Goal: Task Accomplishment & Management: Complete application form

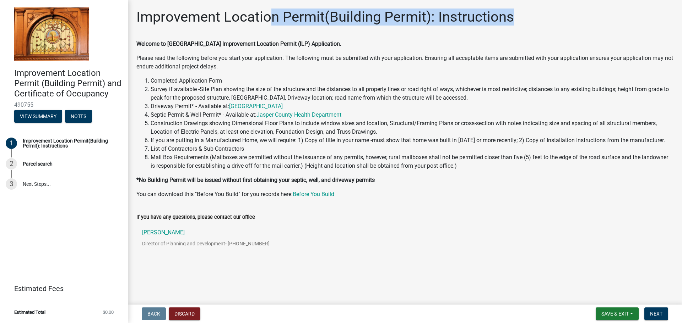
drag, startPoint x: 272, startPoint y: 17, endPoint x: 519, endPoint y: 16, distance: 246.7
click at [519, 16] on div "Improvement Location Permit(Building Permit): Instructions" at bounding box center [404, 20] width 537 height 23
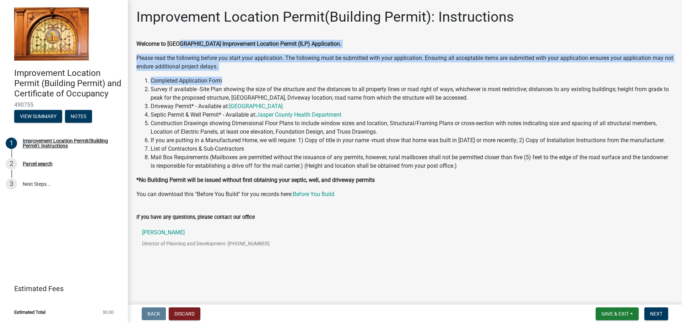
drag, startPoint x: 181, startPoint y: 44, endPoint x: 362, endPoint y: 71, distance: 183.9
click at [362, 71] on div "Welcome to [GEOGRAPHIC_DATA] Improvement Location Permit (ILP) Application. Ple…" at bounding box center [404, 119] width 537 height 159
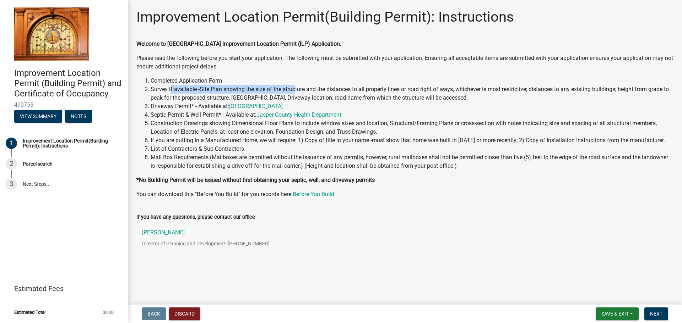
drag, startPoint x: 170, startPoint y: 87, endPoint x: 318, endPoint y: 92, distance: 148.5
click at [307, 92] on li "Survey if available -Site Plan showing the size of the structure and the distan…" at bounding box center [412, 93] width 523 height 17
click at [392, 92] on li "Survey if available -Site Plan showing the size of the structure and the distan…" at bounding box center [412, 93] width 523 height 17
click at [665, 314] on button "Next" at bounding box center [656, 314] width 24 height 13
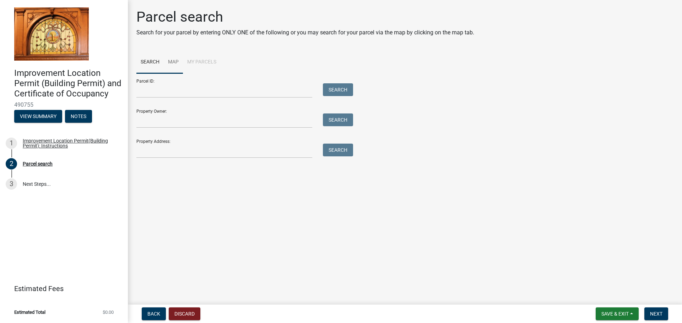
click at [177, 63] on link "Map" at bounding box center [173, 62] width 19 height 23
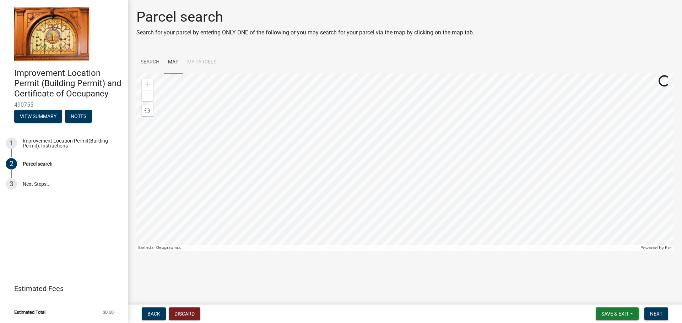
click at [441, 173] on div at bounding box center [404, 162] width 537 height 178
click at [530, 168] on div at bounding box center [404, 162] width 537 height 178
click at [492, 124] on div at bounding box center [404, 162] width 537 height 178
click at [329, 115] on div at bounding box center [404, 162] width 537 height 178
click at [335, 73] on div at bounding box center [404, 162] width 537 height 178
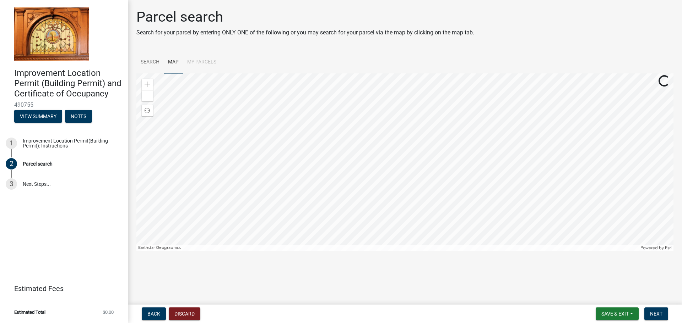
click at [437, 73] on div at bounding box center [404, 162] width 537 height 178
click at [417, 137] on div at bounding box center [404, 162] width 537 height 178
click at [397, 158] on div at bounding box center [404, 162] width 537 height 178
click at [145, 98] on span at bounding box center [147, 96] width 6 height 6
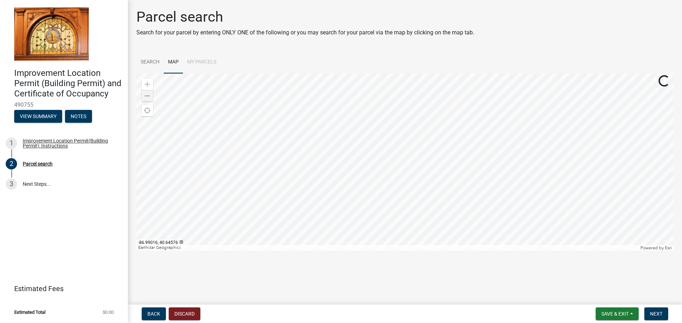
click at [419, 176] on div at bounding box center [404, 162] width 537 height 178
click at [413, 121] on div at bounding box center [404, 162] width 537 height 178
click at [402, 217] on div at bounding box center [404, 162] width 537 height 178
click at [448, 172] on div at bounding box center [404, 162] width 537 height 178
click at [149, 82] on span at bounding box center [147, 85] width 6 height 6
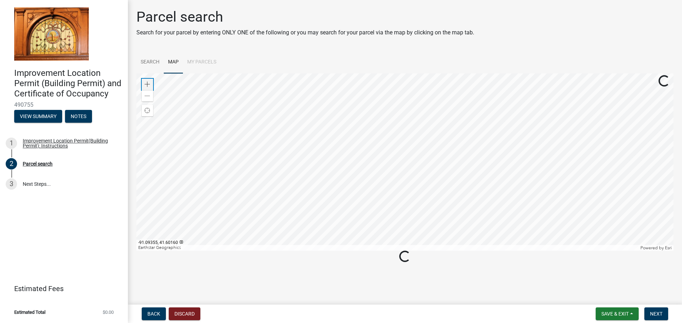
click at [149, 82] on span at bounding box center [147, 85] width 6 height 6
click at [513, 239] on div at bounding box center [404, 162] width 537 height 178
click at [149, 84] on span at bounding box center [147, 85] width 6 height 6
click at [534, 172] on div at bounding box center [404, 162] width 537 height 178
click at [407, 207] on div at bounding box center [404, 162] width 537 height 178
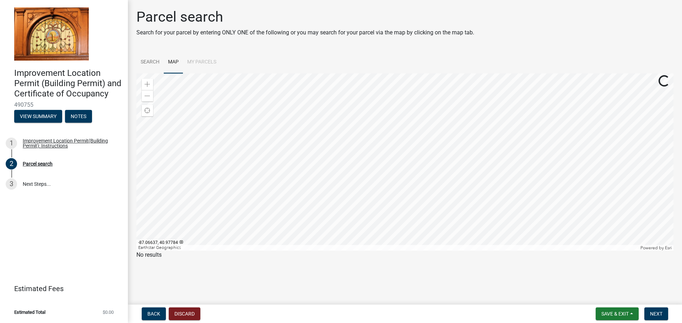
click at [401, 196] on div at bounding box center [404, 162] width 537 height 178
click at [150, 87] on span at bounding box center [147, 85] width 6 height 6
click at [403, 207] on div at bounding box center [404, 162] width 537 height 178
click at [445, 127] on div at bounding box center [404, 162] width 537 height 178
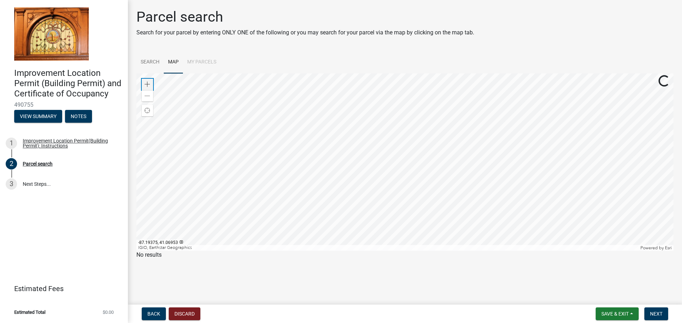
click at [147, 82] on span at bounding box center [147, 85] width 6 height 6
